Goal: Task Accomplishment & Management: Complete application form

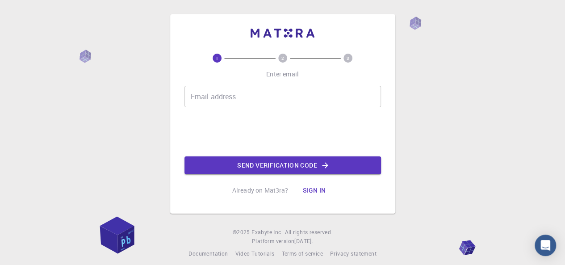
click at [210, 104] on input "Email address" at bounding box center [282, 96] width 196 height 21
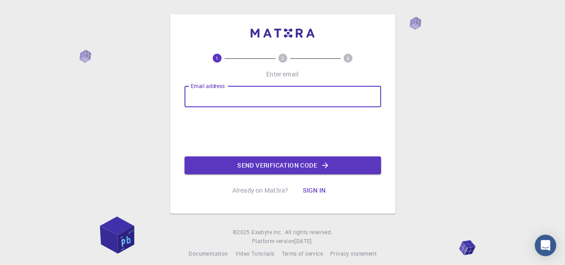
type input "[EMAIL_ADDRESS][DOMAIN_NAME]"
click at [300, 171] on button "Send verification code" at bounding box center [282, 165] width 196 height 18
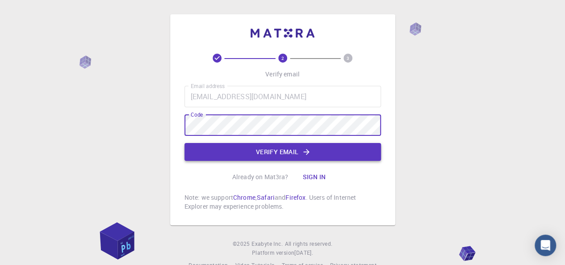
click at [229, 151] on button "Verify email" at bounding box center [282, 152] width 196 height 18
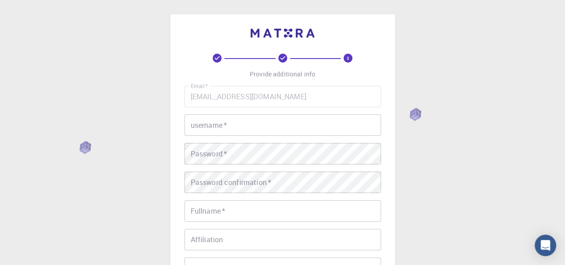
click at [218, 124] on input "username   *" at bounding box center [282, 124] width 196 height 21
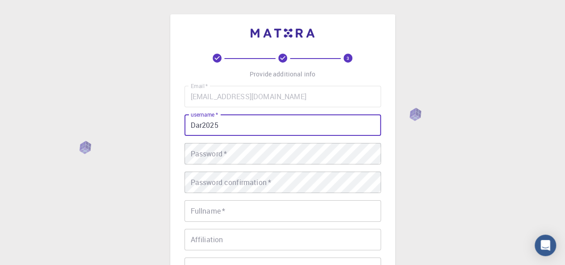
type input "Dar2025"
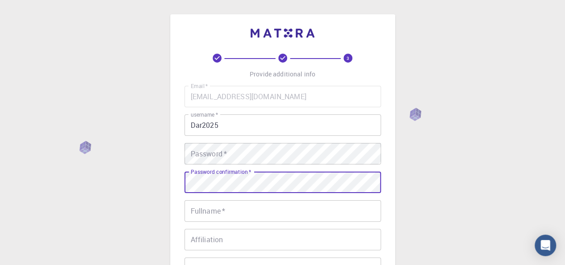
click at [194, 148] on div "Password   * Password   *" at bounding box center [282, 153] width 196 height 21
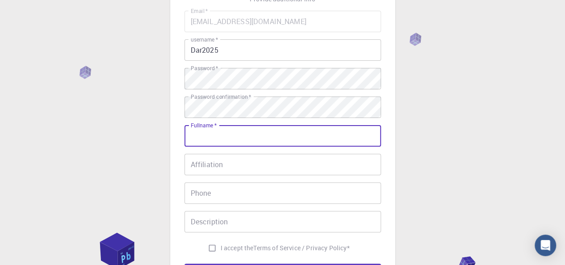
scroll to position [68, 0]
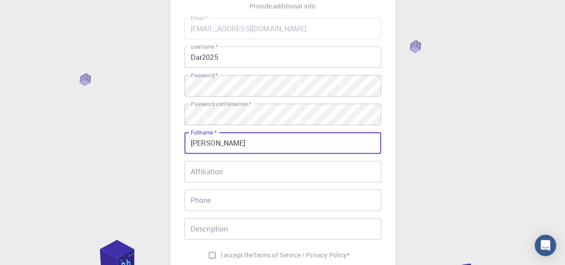
type input "[PERSON_NAME]"
click at [201, 174] on input "Affiliation" at bounding box center [282, 171] width 196 height 21
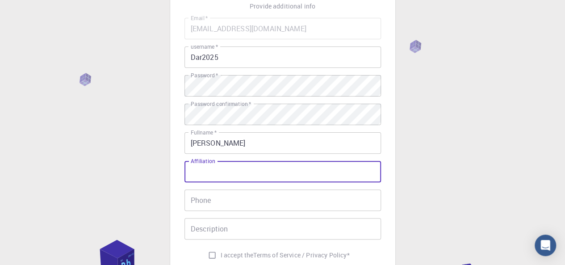
click at [201, 174] on input "Affiliation" at bounding box center [282, 171] width 196 height 21
type input "[GEOGRAPHIC_DATA]"
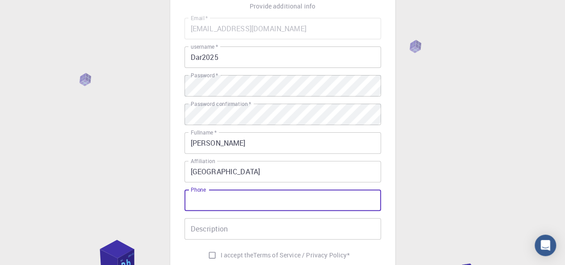
click at [197, 202] on input "Phone" at bounding box center [282, 199] width 196 height 21
type input "0770996220"
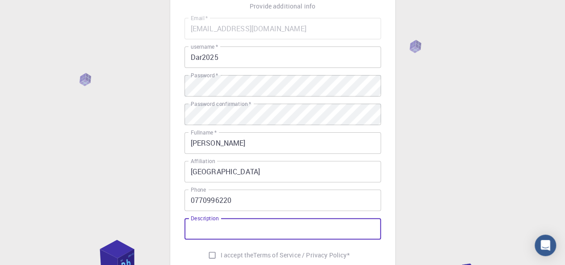
click at [195, 233] on input "Description" at bounding box center [282, 228] width 196 height 21
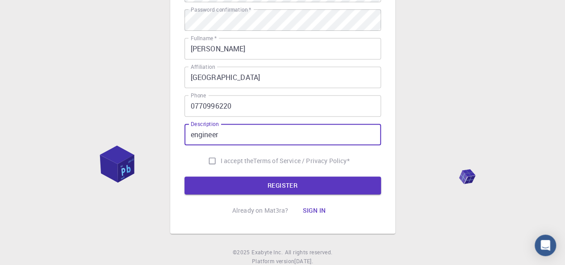
scroll to position [177, 0]
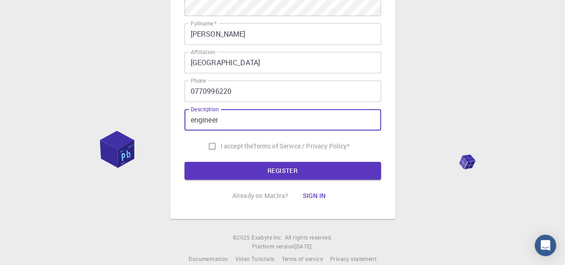
type input "engineer"
click at [207, 145] on input "I accept the Terms of Service / Privacy Policy *" at bounding box center [212, 145] width 17 height 17
checkbox input "true"
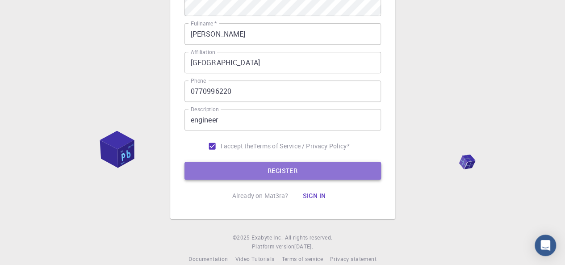
click at [250, 169] on button "REGISTER" at bounding box center [282, 171] width 196 height 18
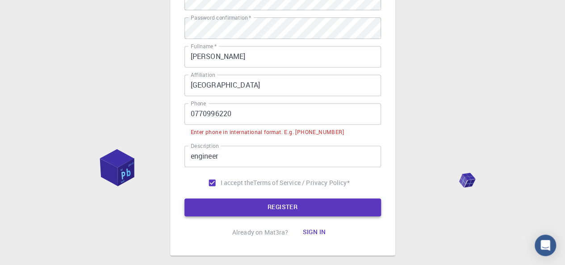
scroll to position [199, 0]
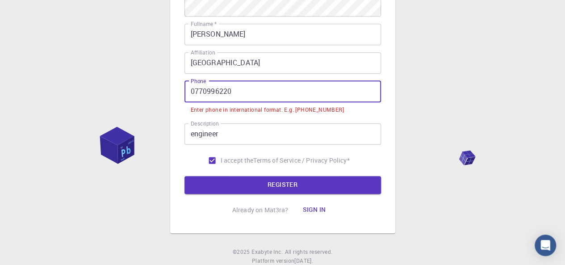
click at [195, 91] on input "0770996220" at bounding box center [282, 91] width 196 height 21
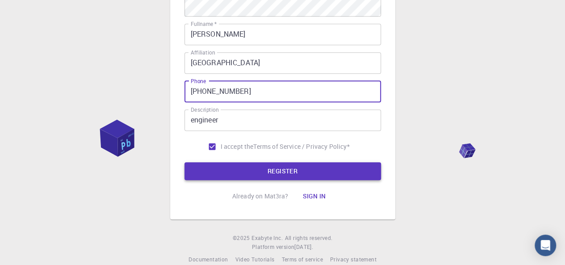
type input "[PHONE_NUMBER]"
click at [256, 170] on button "REGISTER" at bounding box center [282, 171] width 196 height 18
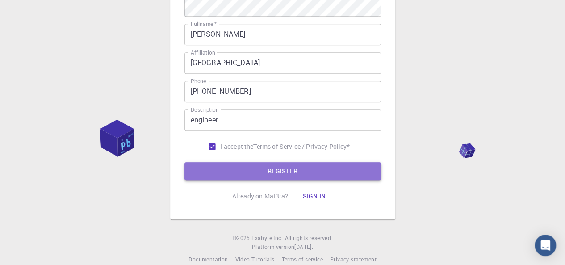
click at [256, 170] on button "REGISTER" at bounding box center [282, 171] width 196 height 18
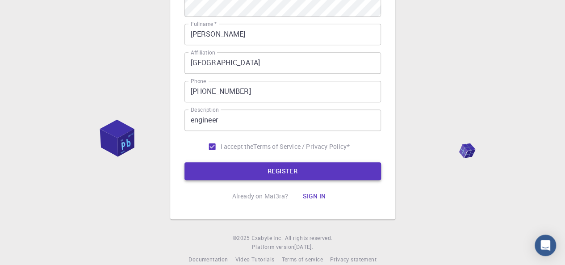
click at [256, 170] on button "REGISTER" at bounding box center [282, 171] width 196 height 18
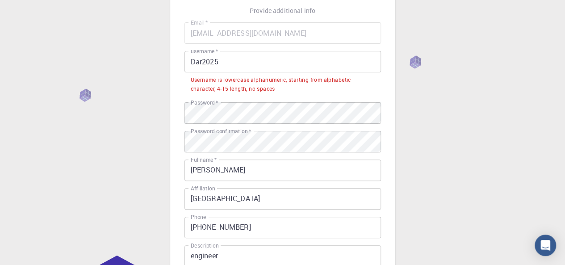
scroll to position [0, 0]
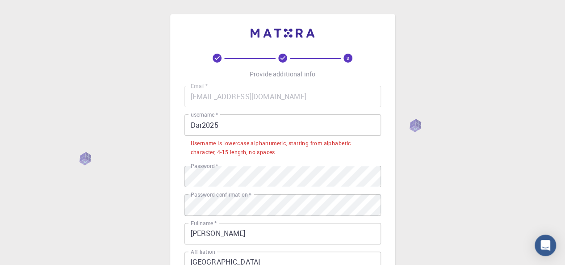
click at [194, 126] on input "Dar2025" at bounding box center [282, 124] width 196 height 21
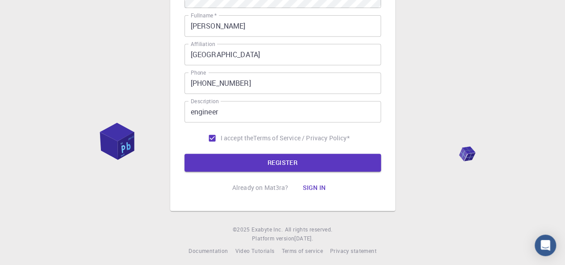
scroll to position [190, 0]
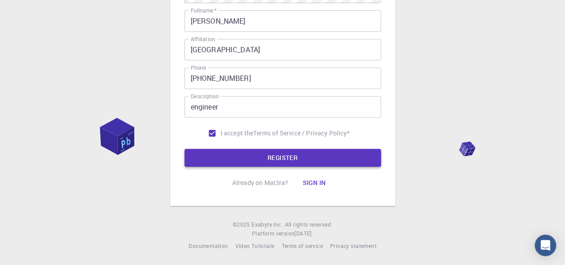
type input "dar2025"
click at [249, 156] on button "REGISTER" at bounding box center [282, 158] width 196 height 18
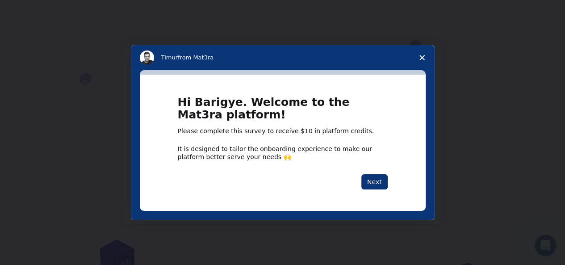
click at [422, 59] on polygon "Close survey" at bounding box center [421, 57] width 5 height 5
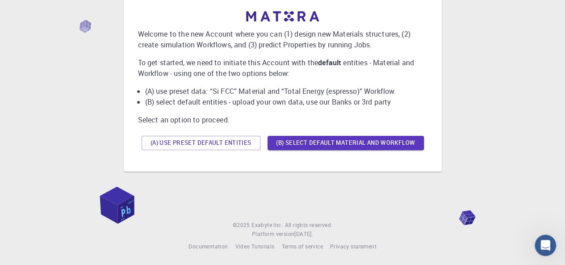
scroll to position [54, 0]
click at [313, 143] on button "(B) Select default material and workflow" at bounding box center [345, 142] width 156 height 14
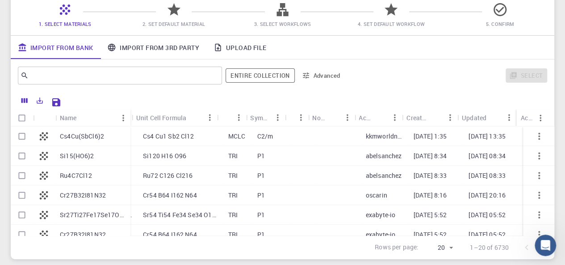
scroll to position [0, 0]
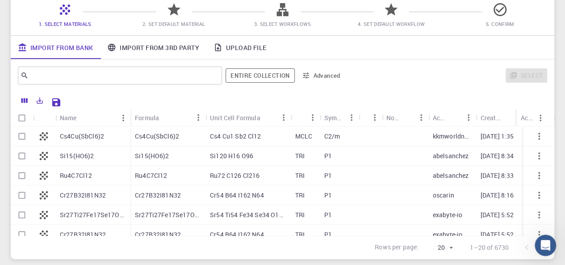
click at [535, 157] on icon "button" at bounding box center [538, 155] width 11 height 11
click at [43, 77] on input "text" at bounding box center [117, 75] width 176 height 12
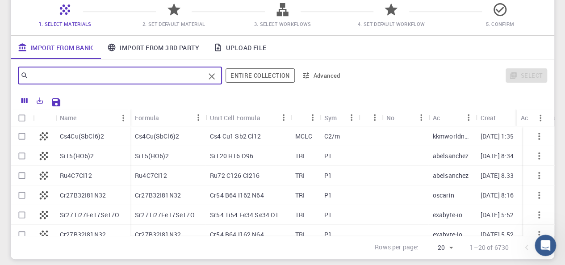
click at [43, 77] on input "text" at bounding box center [117, 75] width 176 height 12
paste input "Evaluate the technical and economic challenges of incorporating solar PV and sm…"
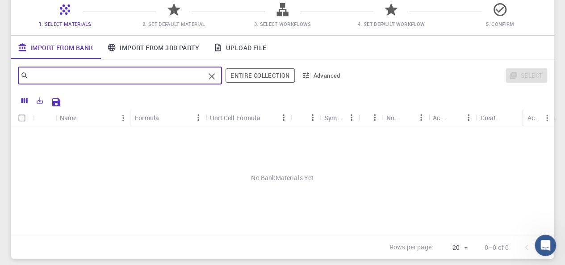
type input "Evaluate the technical and economic challenges of incorporating solar PV and sm…"
click at [287, 11] on icon at bounding box center [282, 10] width 16 height 16
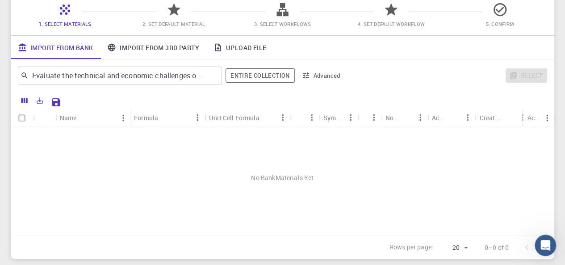
scroll to position [0, 0]
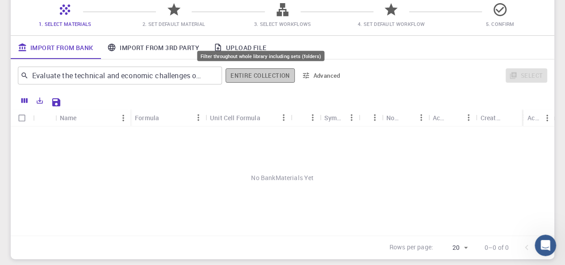
click at [272, 70] on button "Entire collection" at bounding box center [259, 75] width 69 height 14
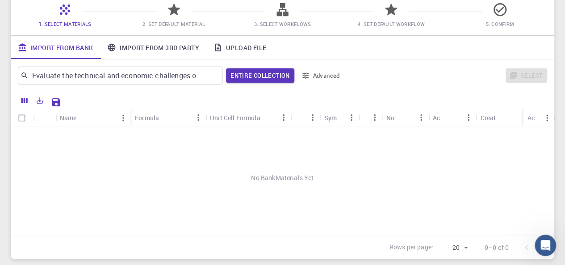
click at [149, 25] on span "2. Set Default Material" at bounding box center [173, 24] width 62 height 7
click at [62, 13] on icon at bounding box center [65, 10] width 16 height 16
click at [57, 49] on link "Import From Bank" at bounding box center [55, 47] width 89 height 23
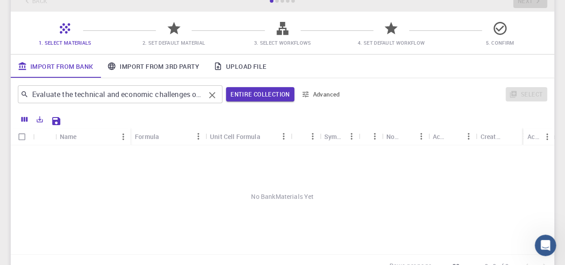
scroll to position [58, 0]
click at [157, 136] on div "Formula" at bounding box center [147, 136] width 24 height 17
click at [276, 1] on div at bounding box center [277, 2] width 4 height 4
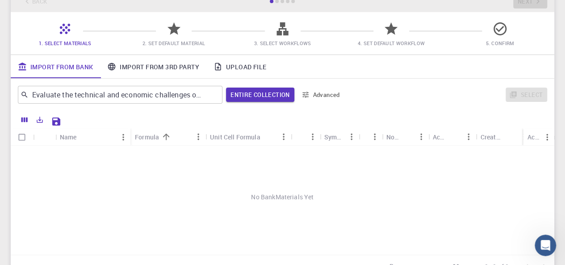
click at [276, 1] on div at bounding box center [277, 2] width 4 height 4
